Goal: Information Seeking & Learning: Learn about a topic

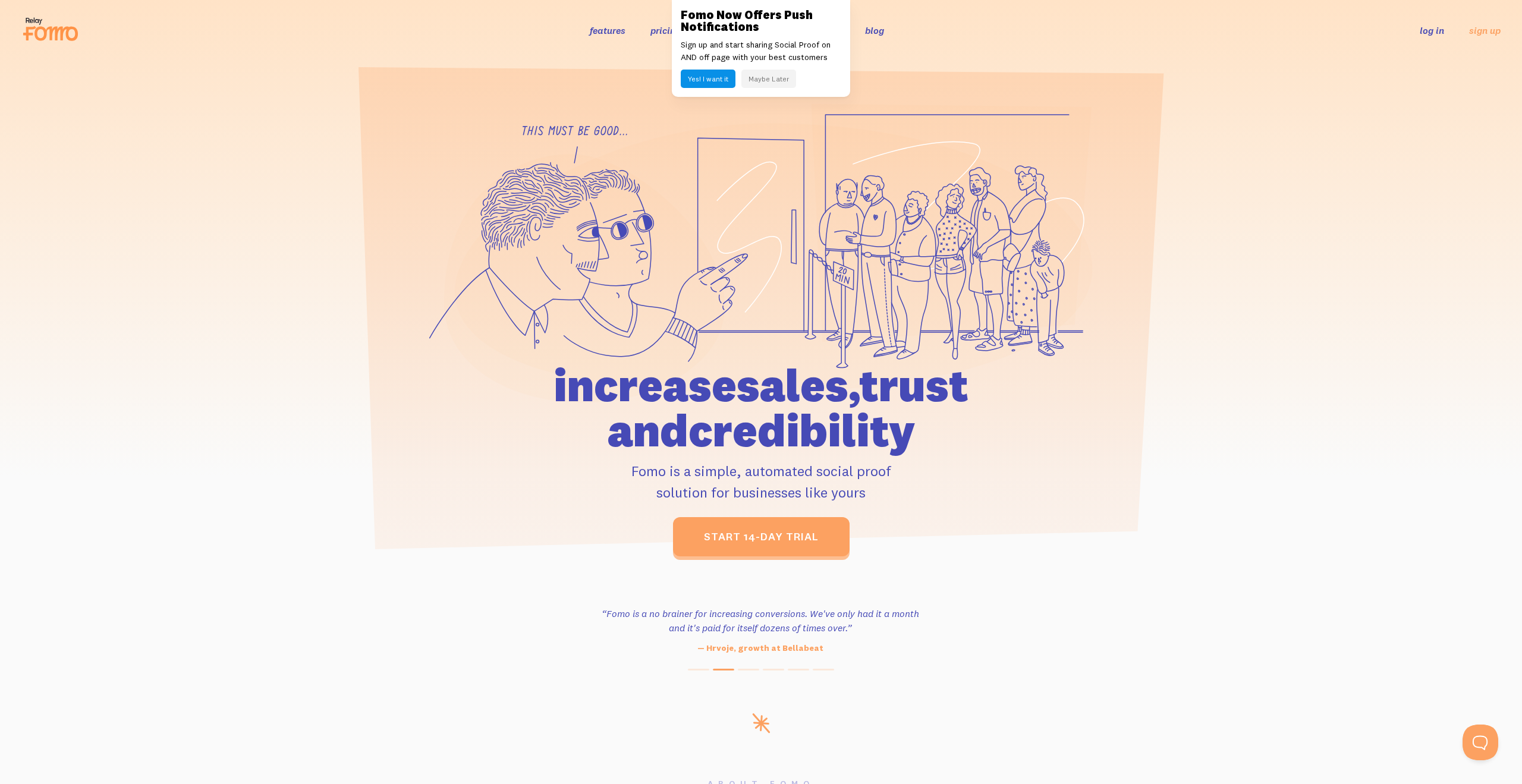
click at [767, 85] on button "Maybe Later" at bounding box center [768, 79] width 55 height 19
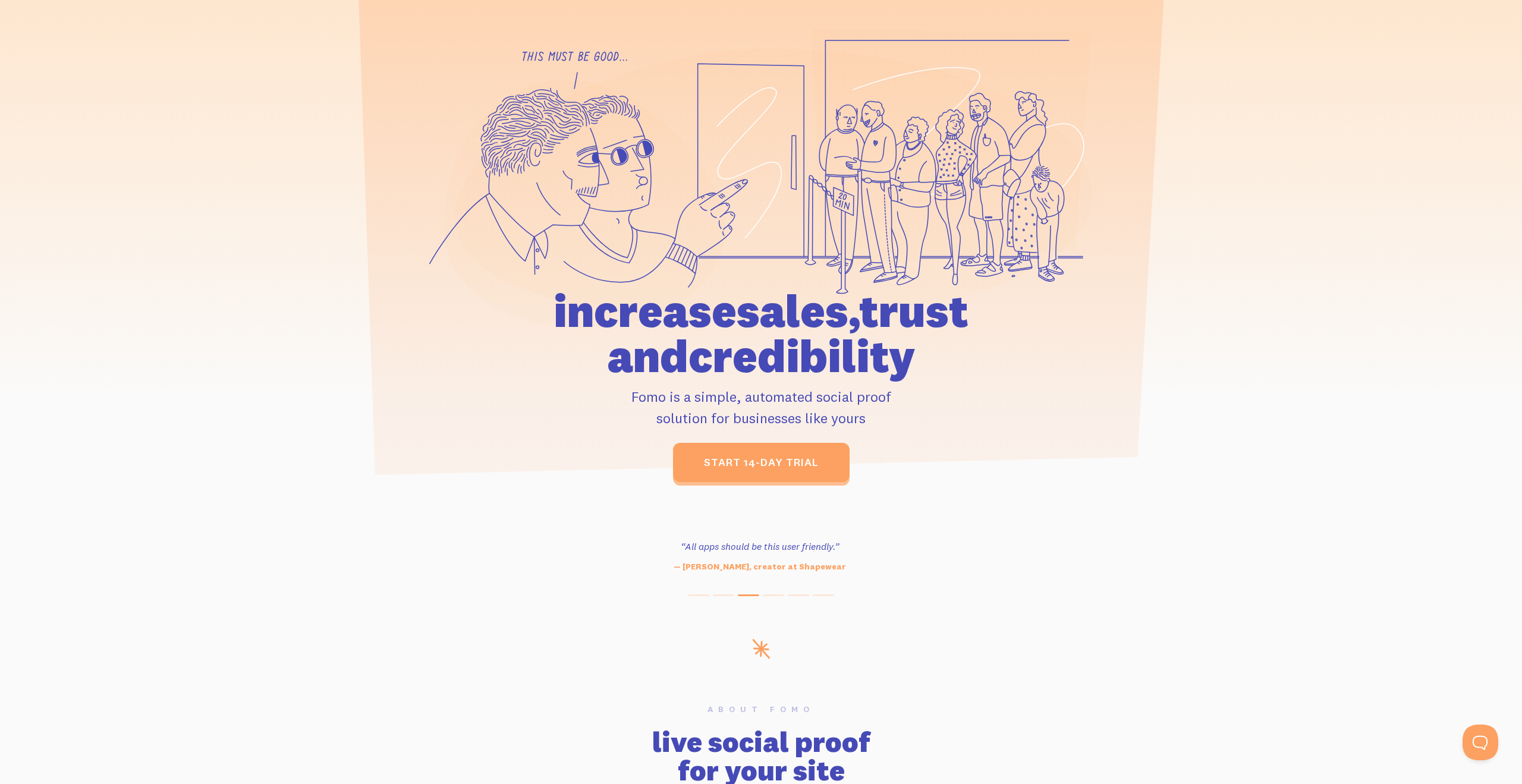
scroll to position [75, 0]
click at [852, 400] on p "Fomo is a simple, automated social proof solution for businesses like yours" at bounding box center [761, 406] width 550 height 43
click at [851, 400] on p "Fomo is a simple, automated social proof solution for businesses like yours" at bounding box center [761, 406] width 550 height 43
click at [848, 400] on p "Fomo is a simple, automated social proof solution for businesses like yours" at bounding box center [761, 406] width 550 height 43
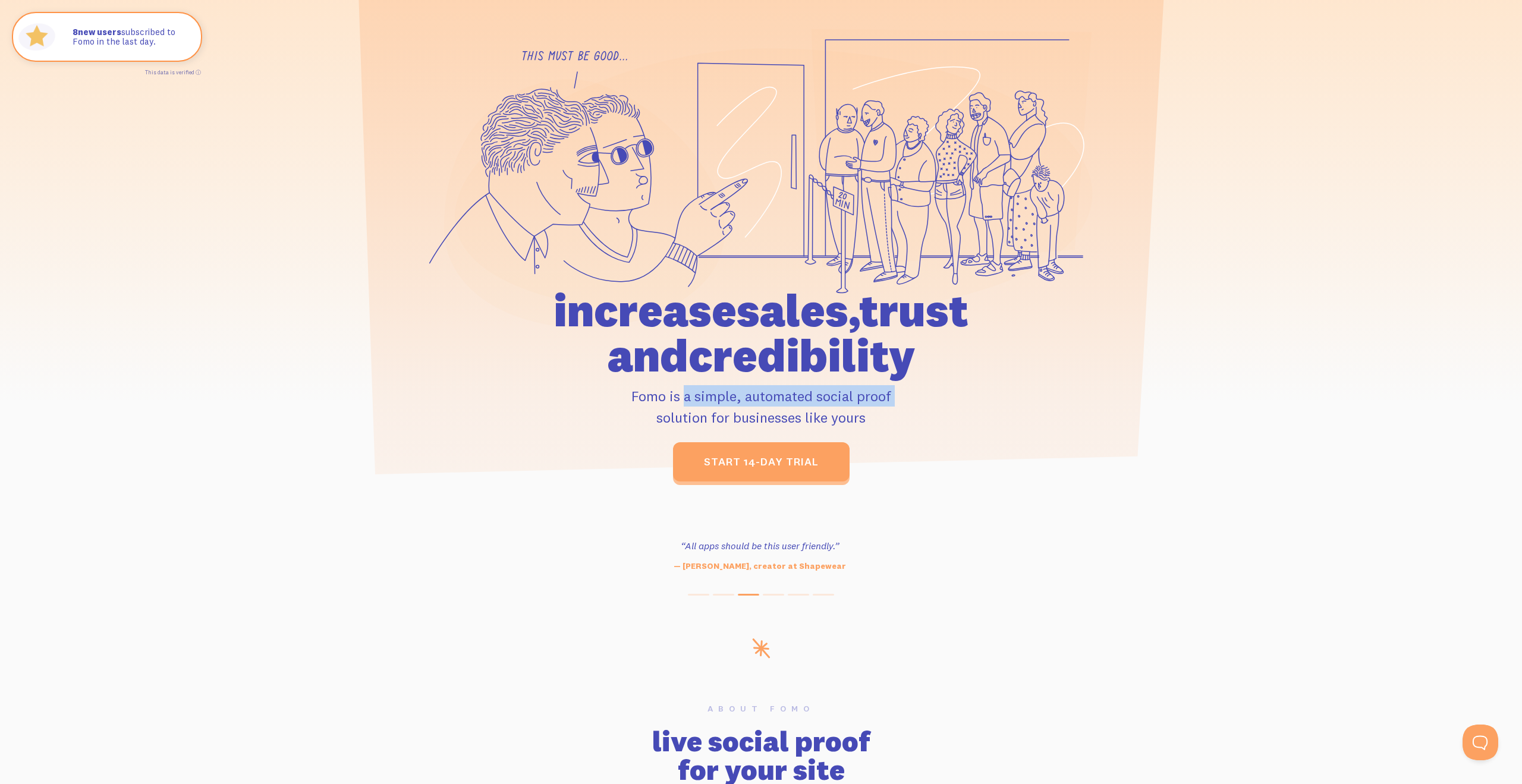
click at [848, 400] on p "Fomo is a simple, automated social proof solution for businesses like yours" at bounding box center [761, 406] width 550 height 43
click at [854, 423] on p "Fomo is a simple, automated social proof solution for businesses like yours" at bounding box center [761, 406] width 550 height 43
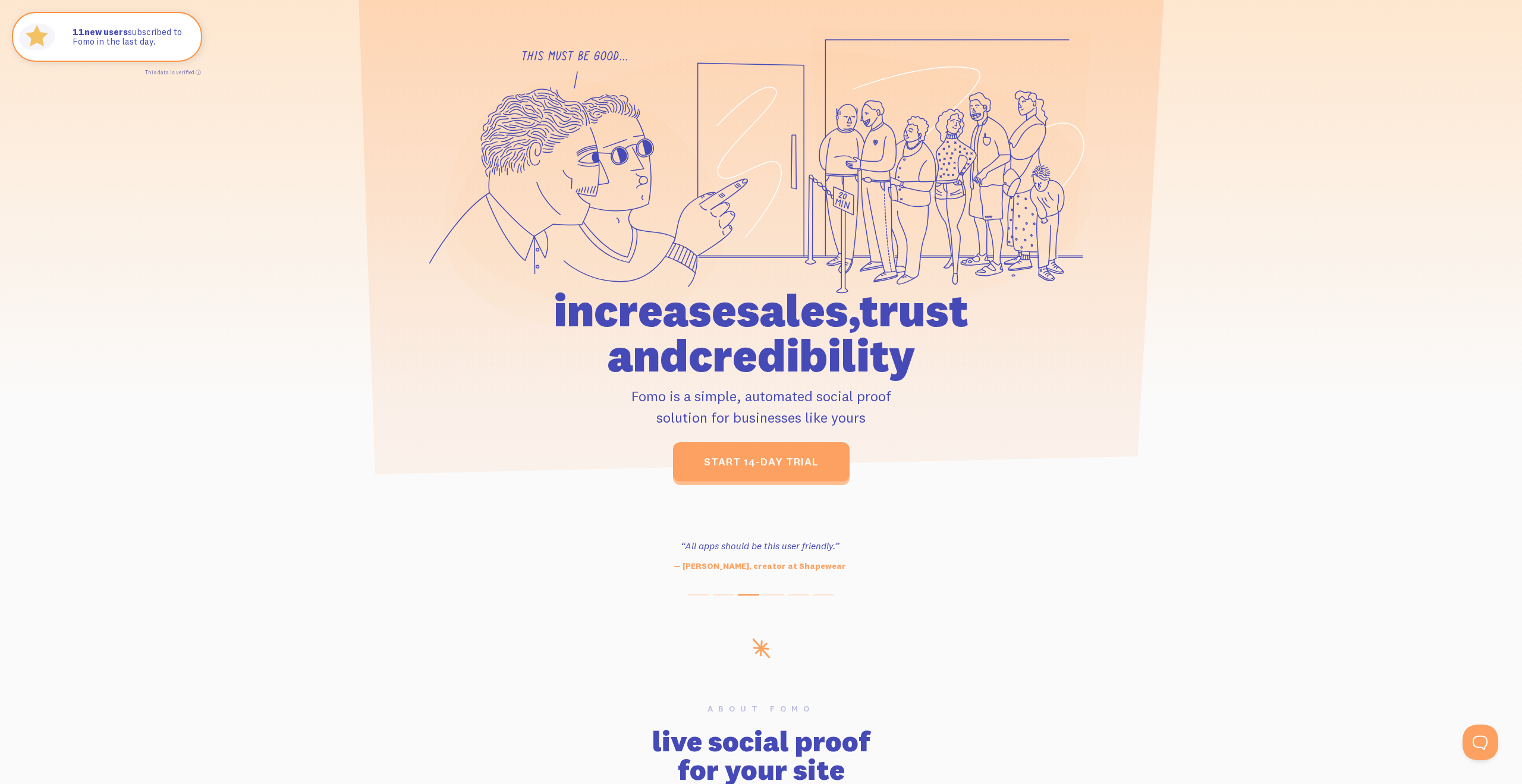
click at [856, 418] on p "Fomo is a simple, automated social proof solution for businesses like yours" at bounding box center [761, 406] width 550 height 43
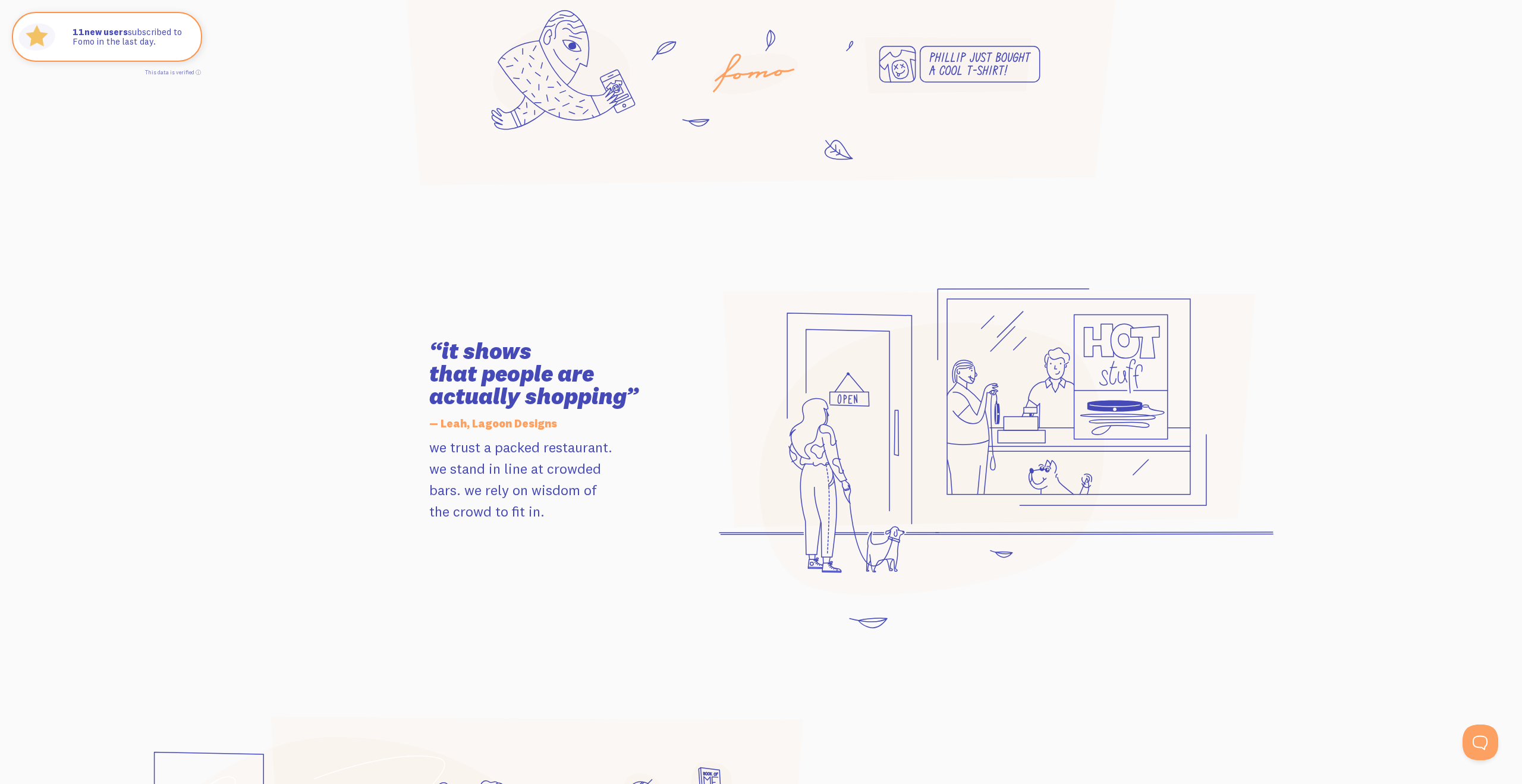
scroll to position [963, 0]
click at [540, 364] on h3 "“it shows that people are actually shopping”" at bounding box center [563, 370] width 268 height 68
click at [600, 386] on h3 "“it shows that people are actually shopping”" at bounding box center [563, 370] width 268 height 68
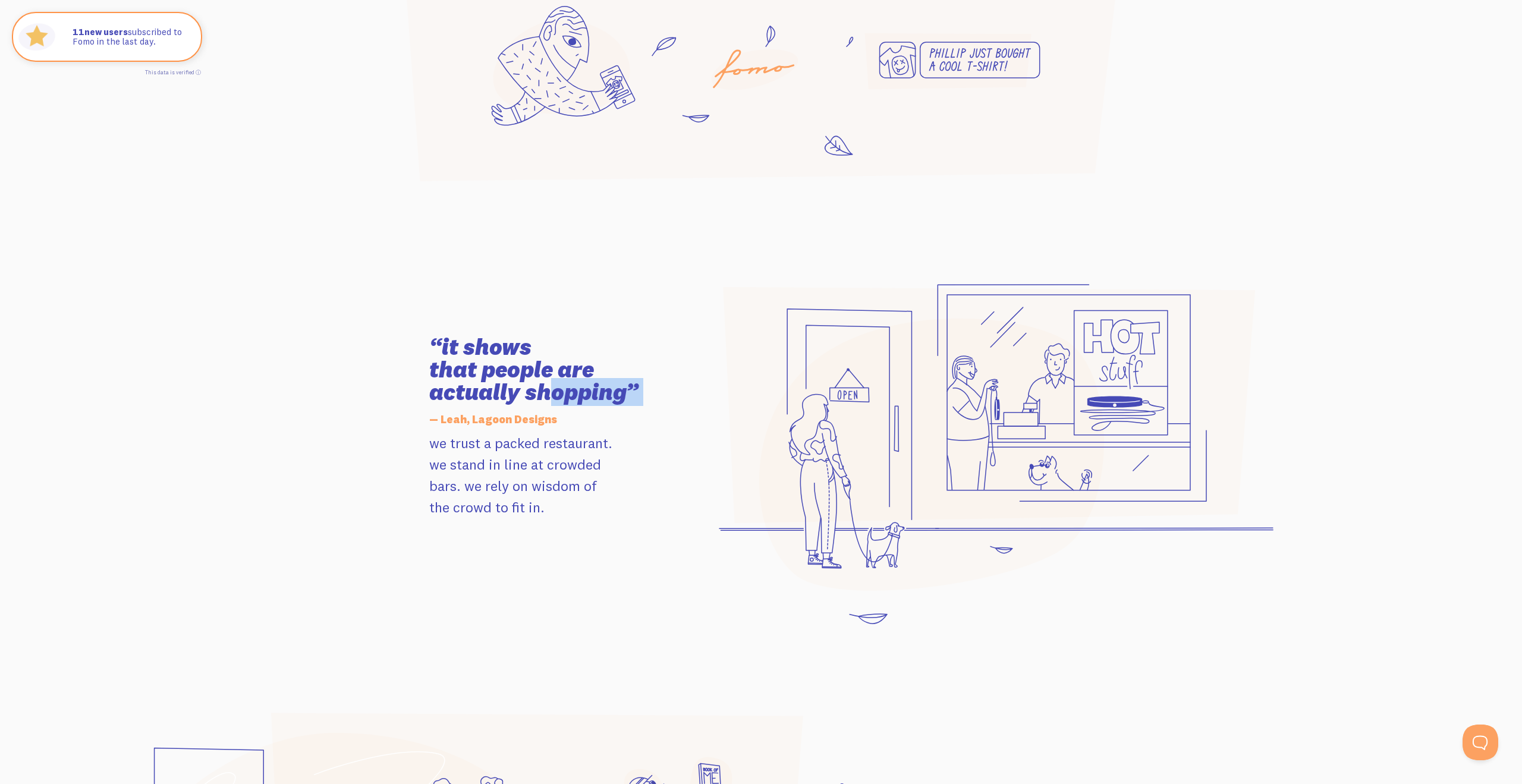
click at [600, 386] on h3 "“it shows that people are actually shopping”" at bounding box center [563, 370] width 268 height 68
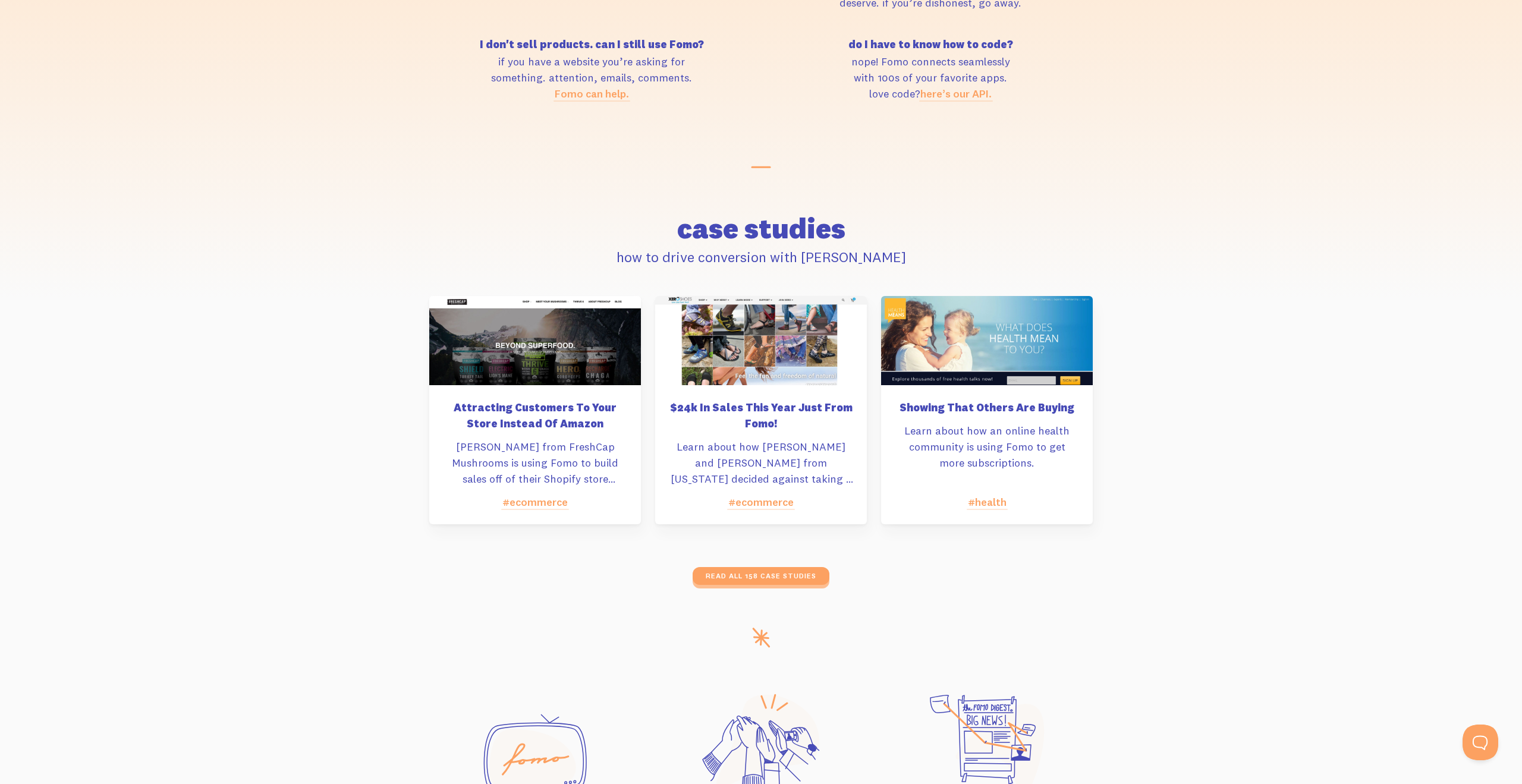
scroll to position [5364, 0]
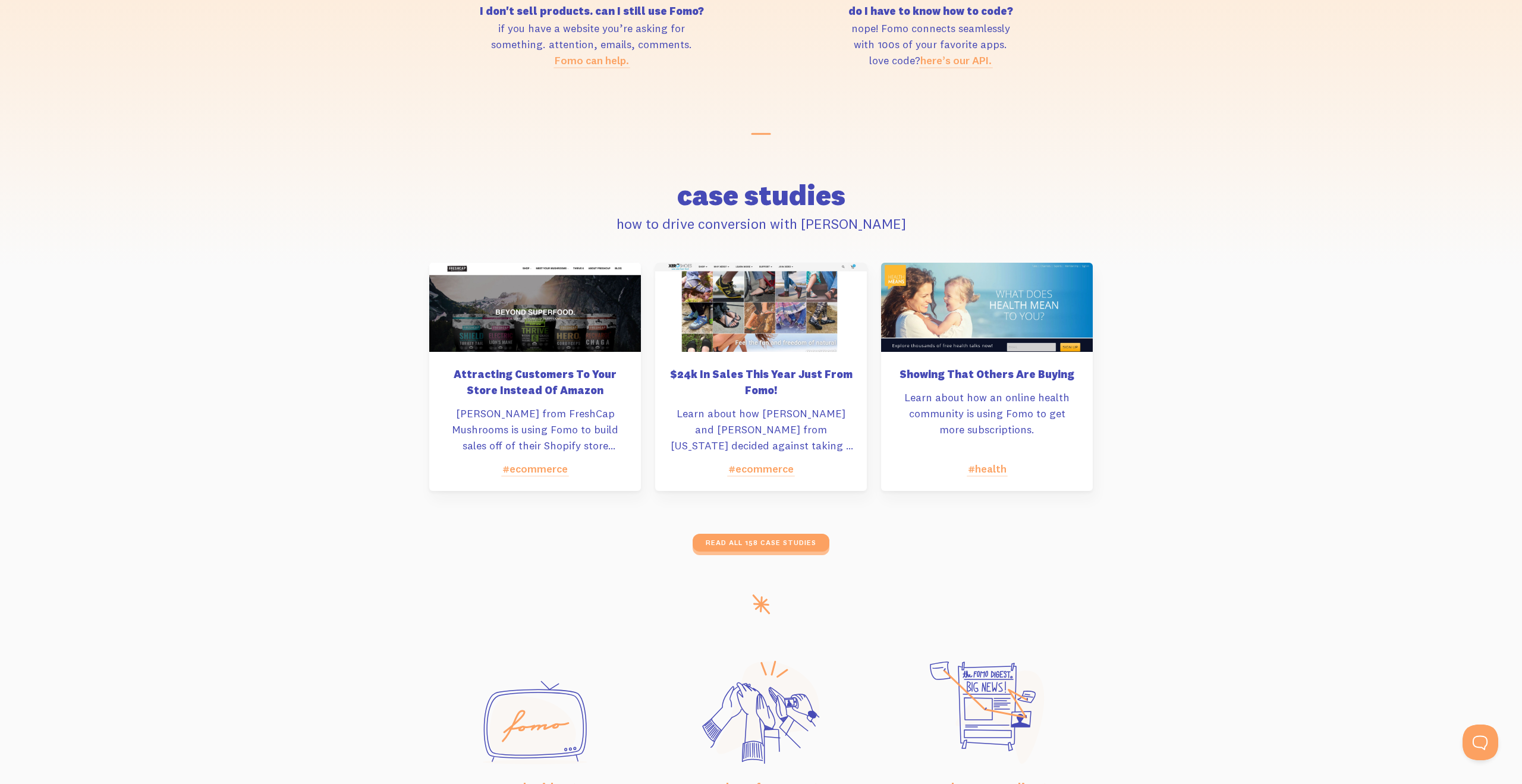
click at [628, 516] on div "Attracting Customers To Your Store Instead Of Amazon [PERSON_NAME] from FreshCa…" at bounding box center [761, 407] width 664 height 289
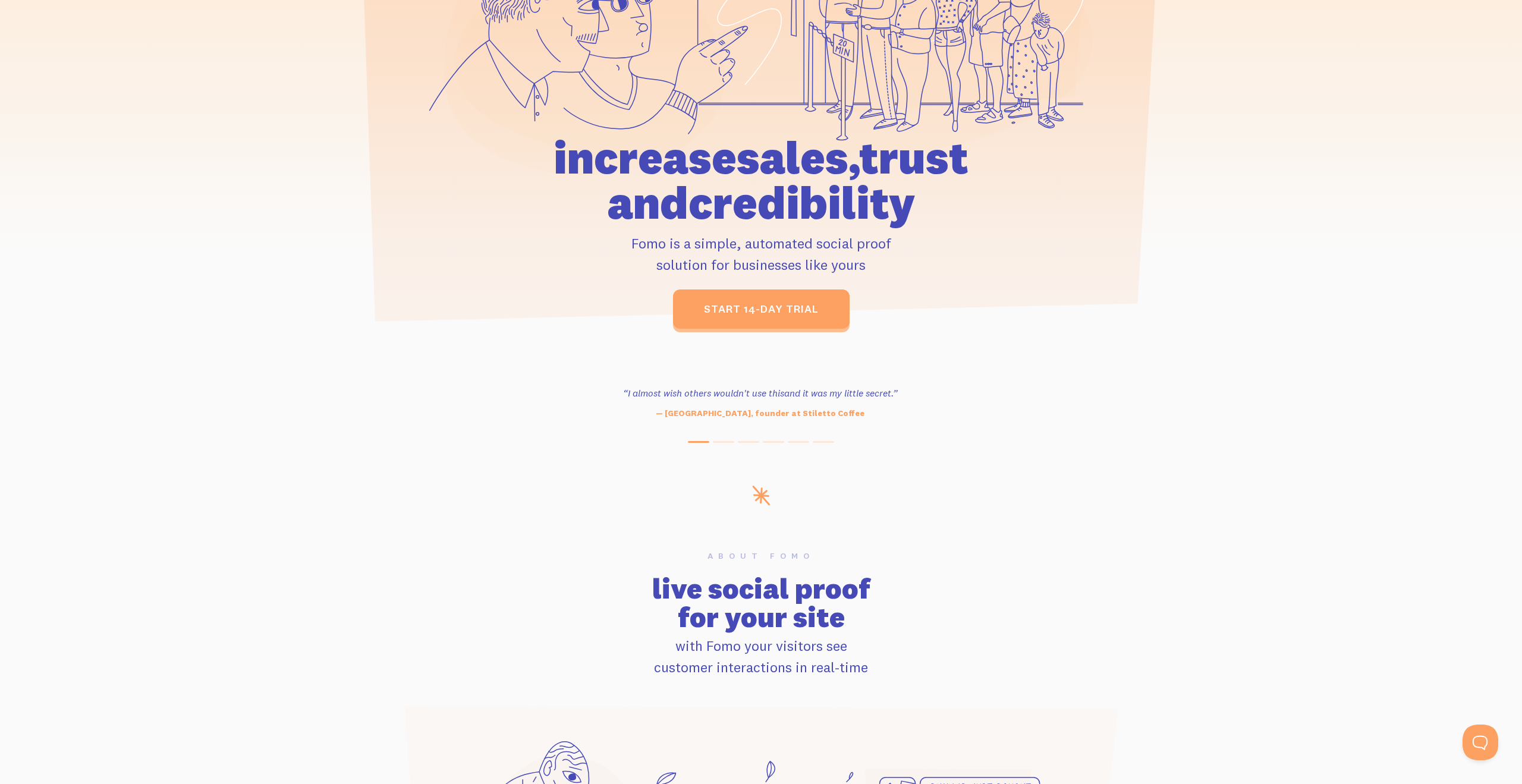
scroll to position [0, 0]
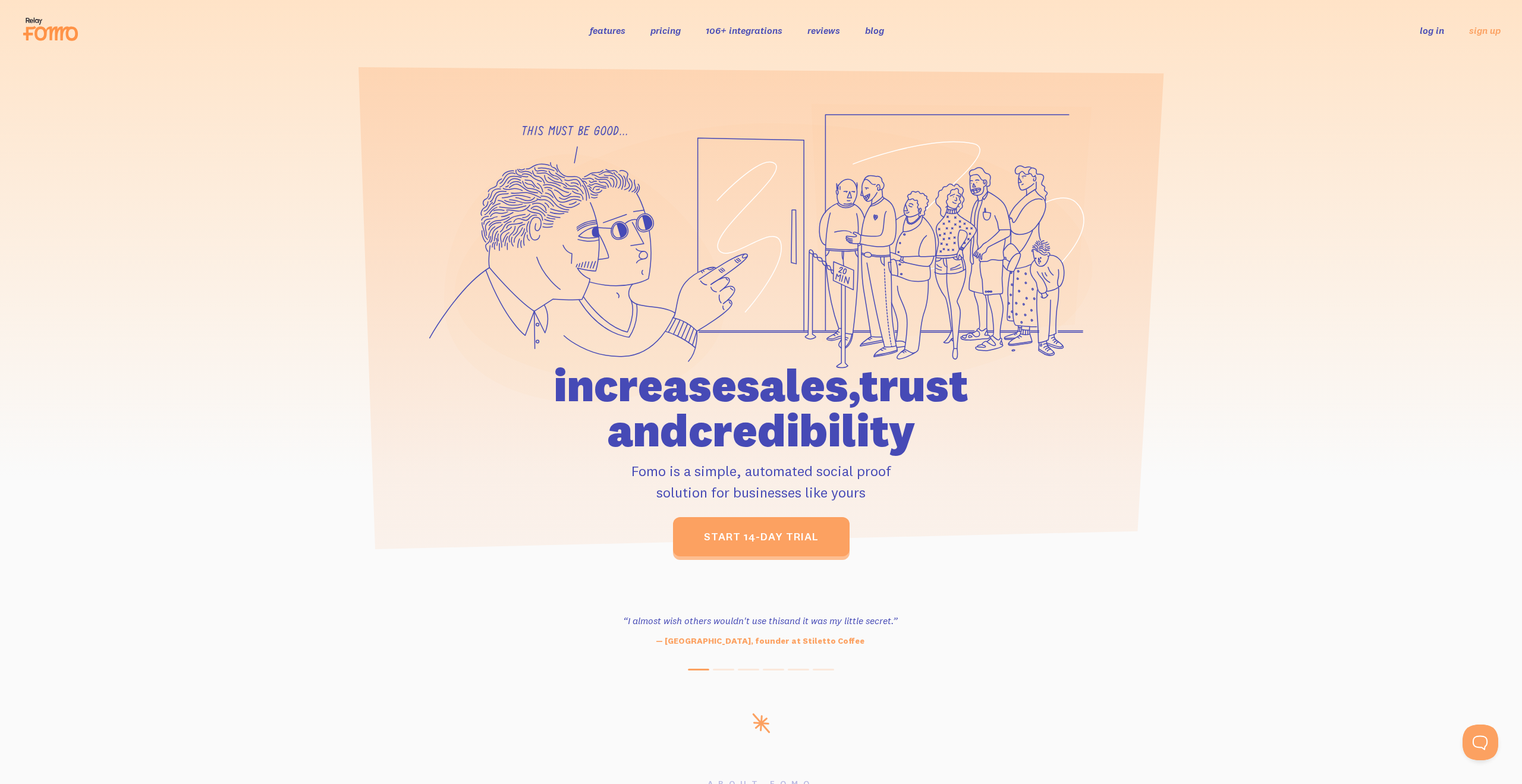
click at [628, 516] on div "increase sales, trust and credibility Fomo is a simple, automated social proof …" at bounding box center [761, 459] width 550 height 194
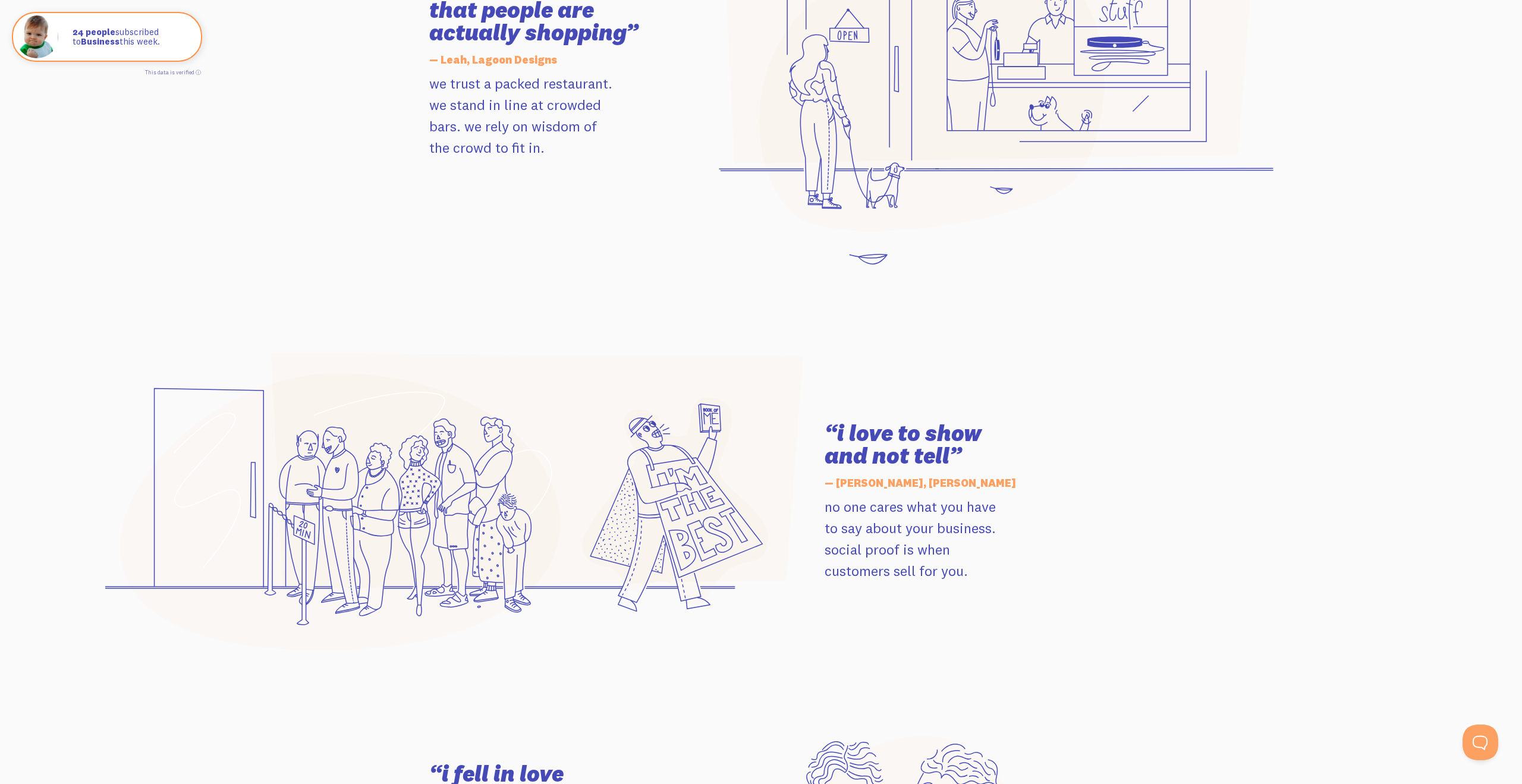
scroll to position [1322, 0]
